Goal: Obtain resource: Obtain resource

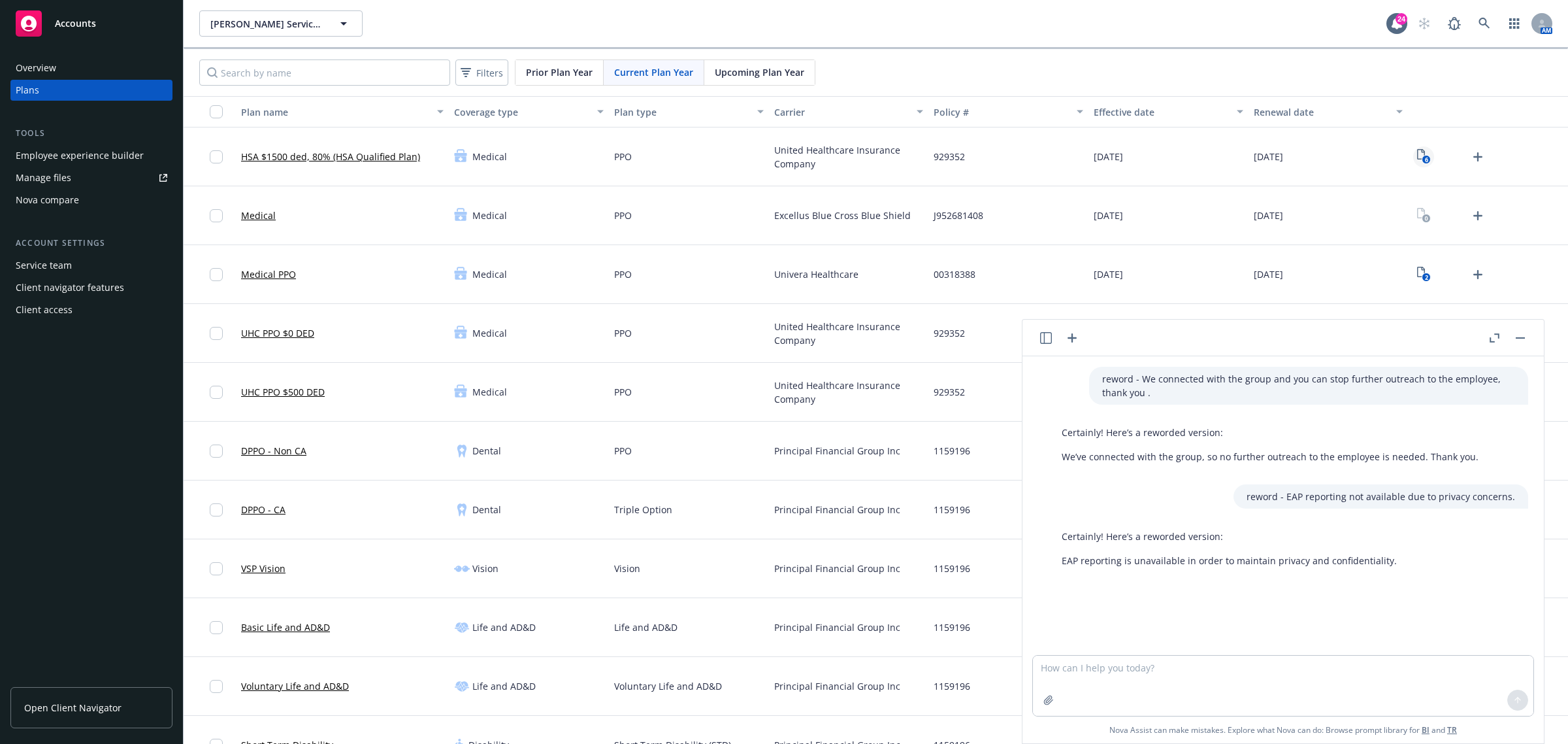
click at [1417, 158] on icon "6" at bounding box center [1423, 156] width 13 height 15
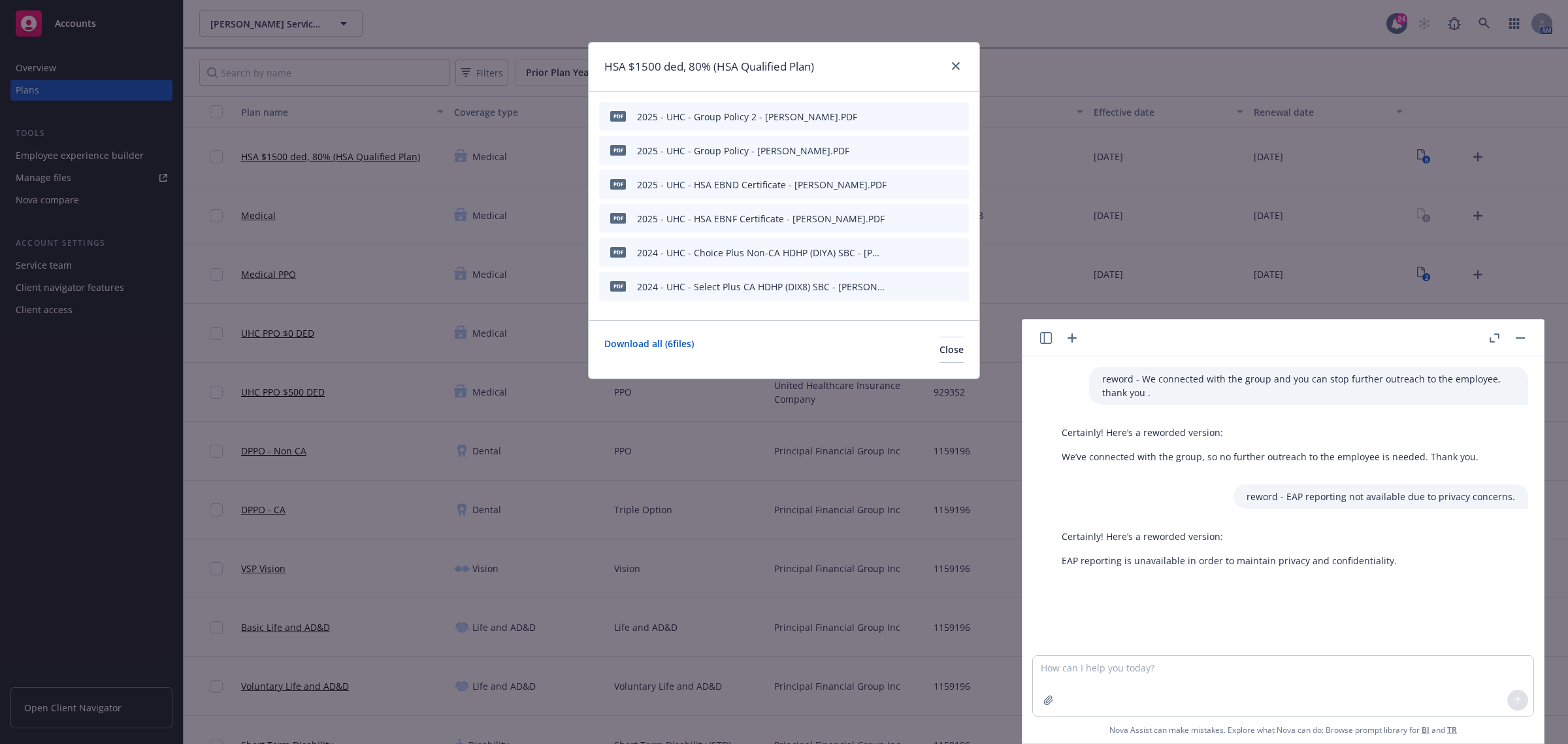
click at [935, 252] on icon "preview file" at bounding box center [935, 252] width 12 height 9
